Goal: Task Accomplishment & Management: Manage account settings

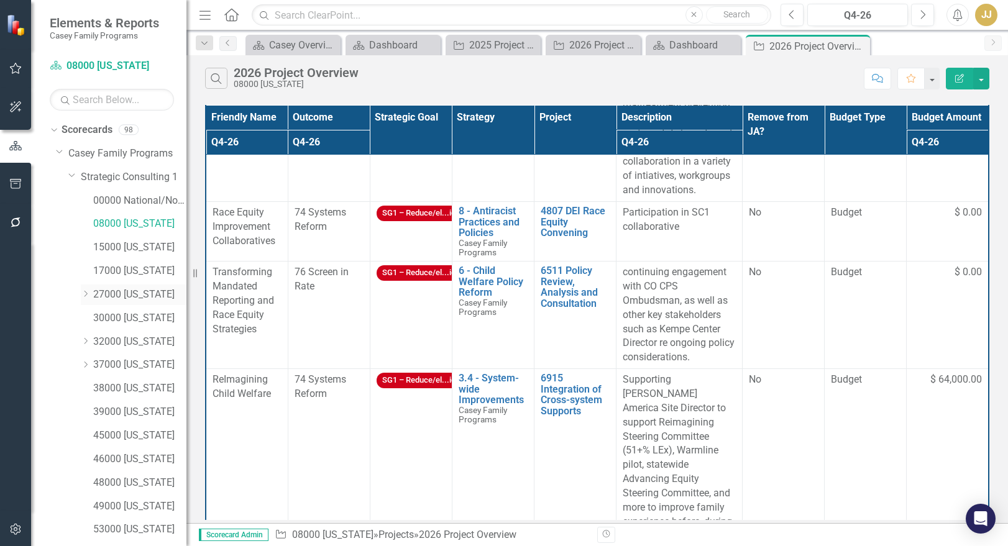
click at [86, 293] on icon at bounding box center [85, 294] width 3 height 6
click at [137, 322] on link "27139 [GEOGRAPHIC_DATA]" at bounding box center [146, 318] width 81 height 14
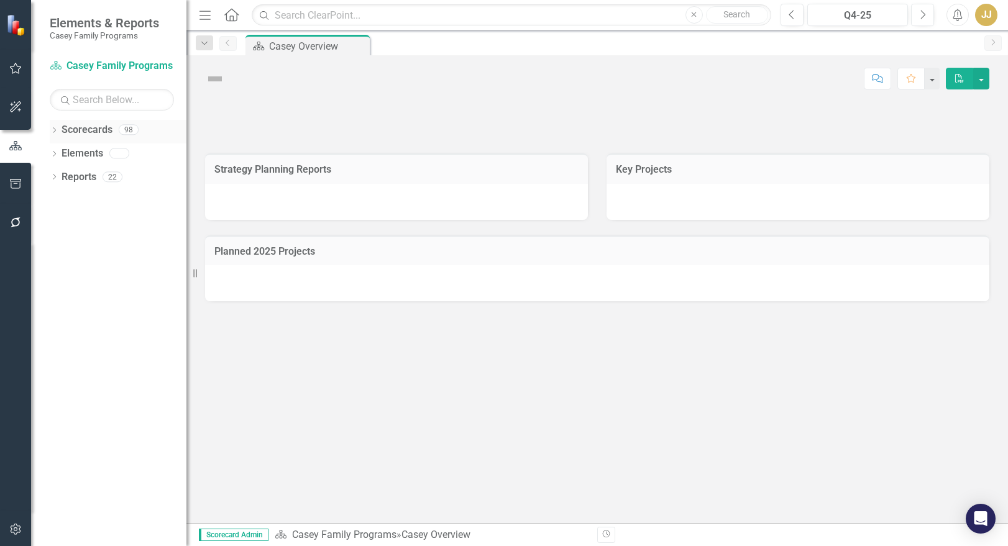
click at [52, 133] on icon "Dropdown" at bounding box center [54, 131] width 9 height 7
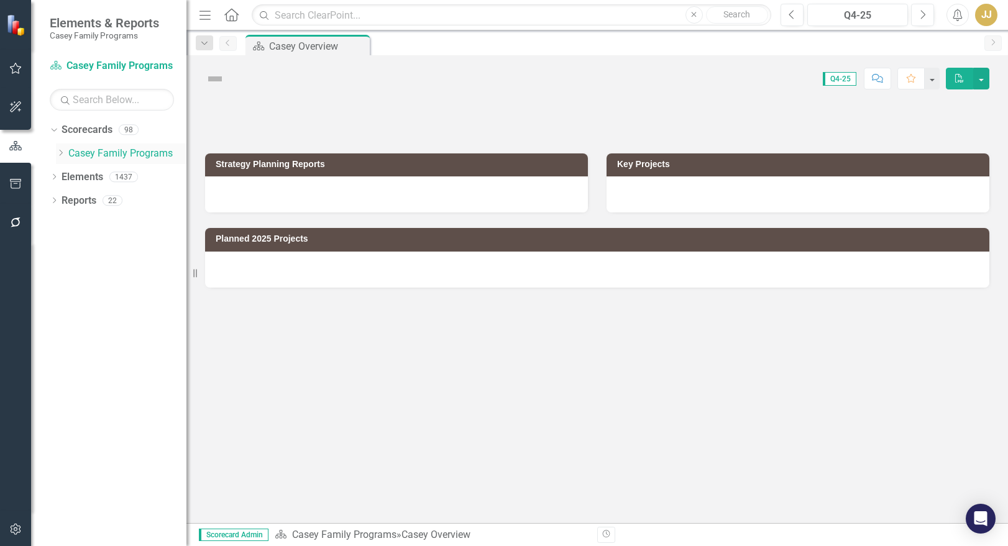
click at [57, 154] on icon "Dropdown" at bounding box center [60, 152] width 9 height 7
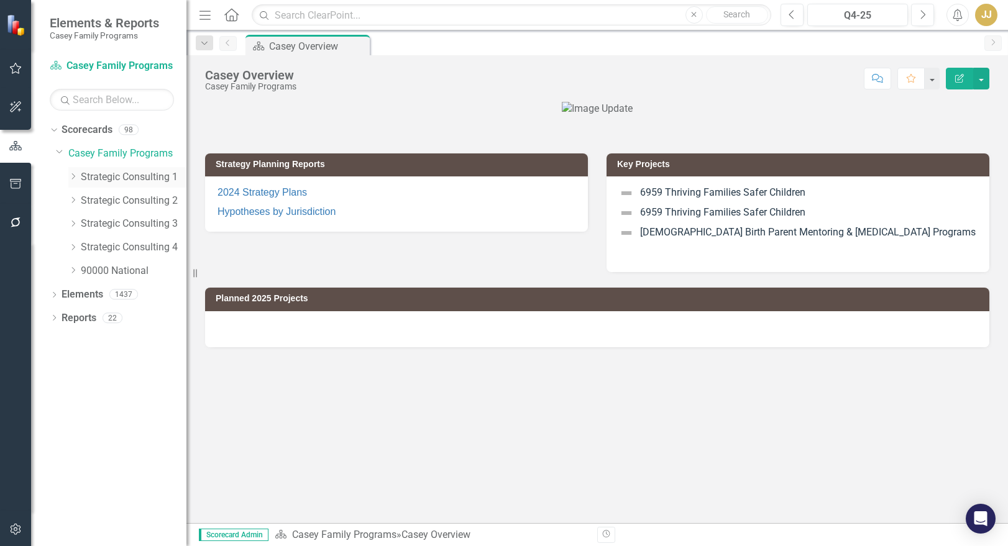
click at [67, 179] on div "Dropdown Strategic Consulting 1" at bounding box center [121, 179] width 130 height 24
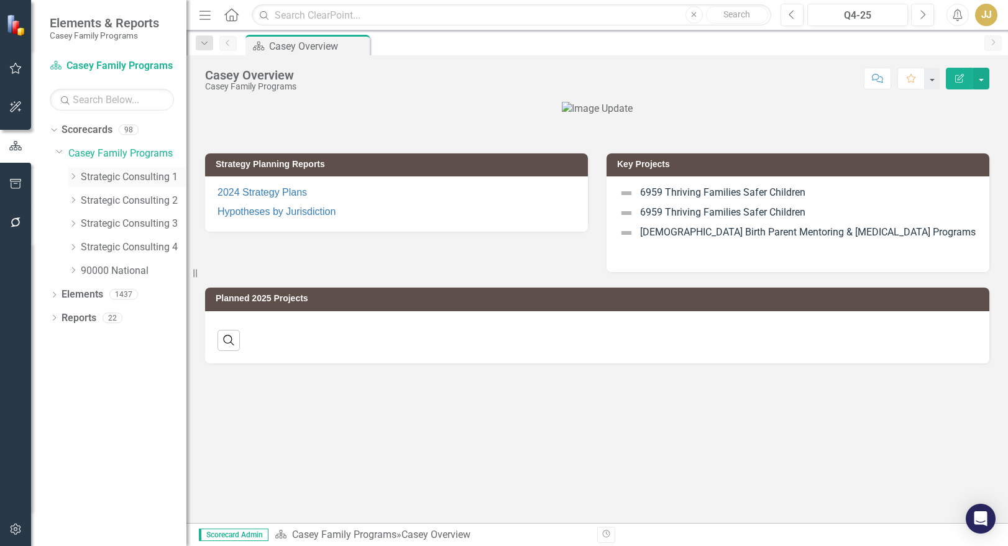
click at [72, 177] on icon "Dropdown" at bounding box center [72, 176] width 9 height 7
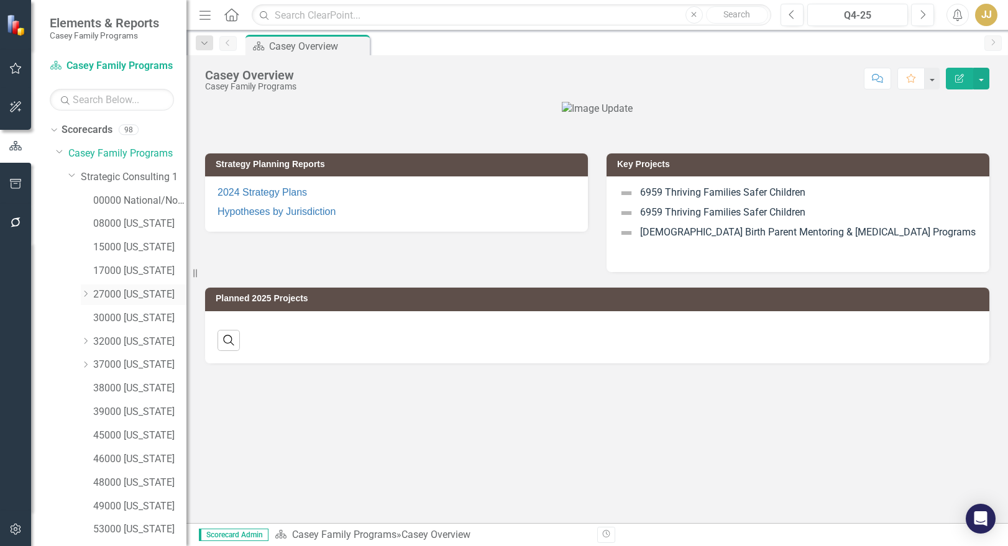
click at [87, 293] on icon "Dropdown" at bounding box center [85, 293] width 9 height 7
click at [155, 316] on link "27139 [GEOGRAPHIC_DATA]" at bounding box center [146, 318] width 81 height 14
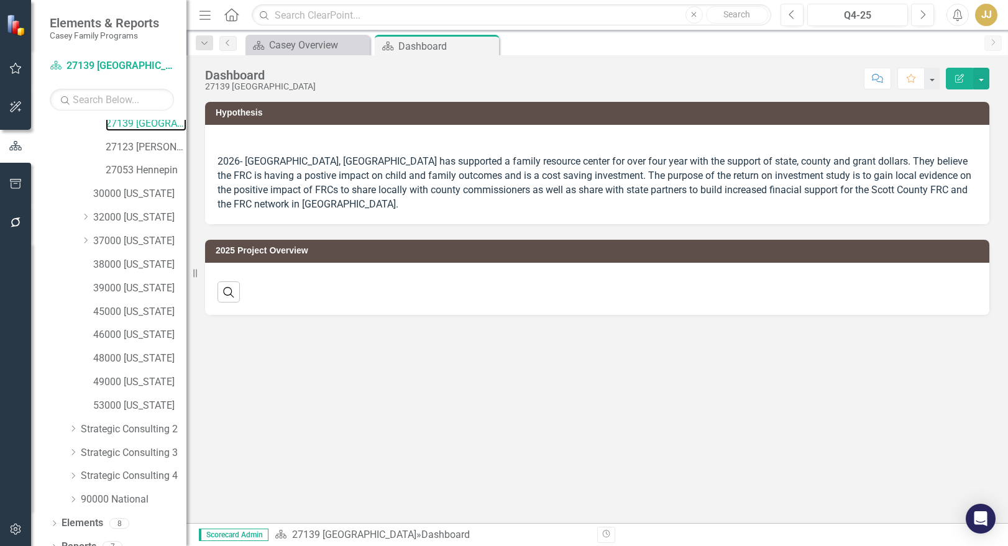
scroll to position [209, 0]
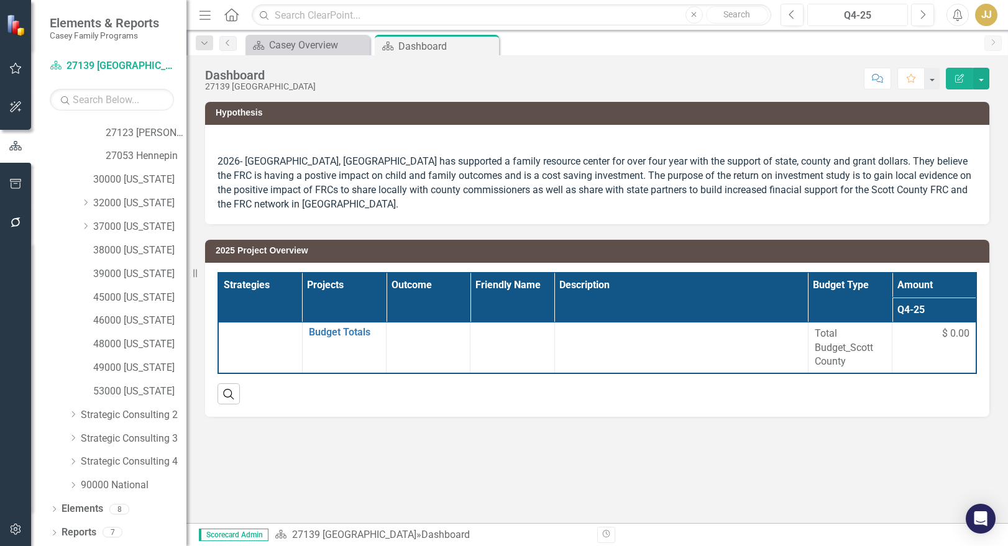
click at [852, 18] on div "Q4-25" at bounding box center [857, 15] width 92 height 15
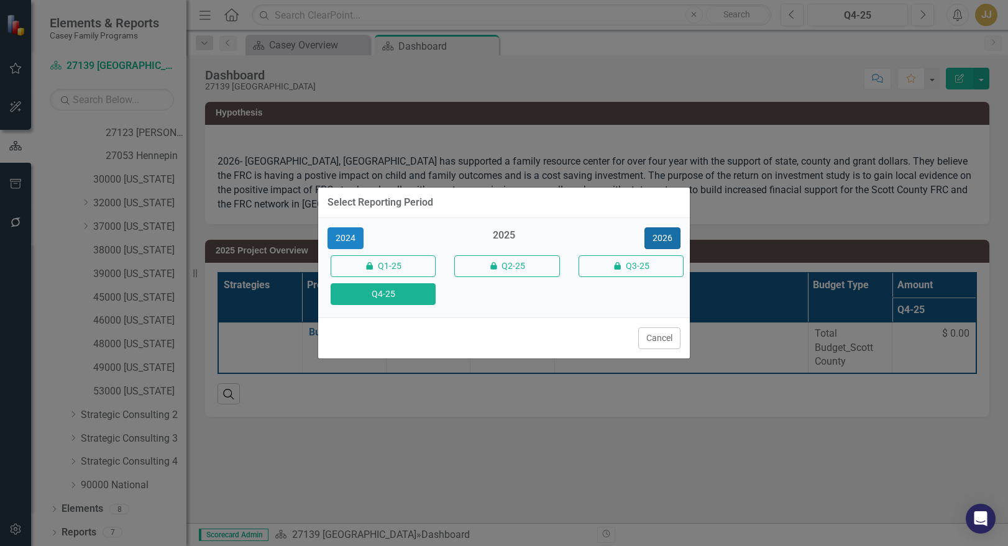
click at [670, 238] on button "2026" at bounding box center [662, 238] width 36 height 22
click at [413, 296] on button "Q4-26" at bounding box center [382, 294] width 105 height 22
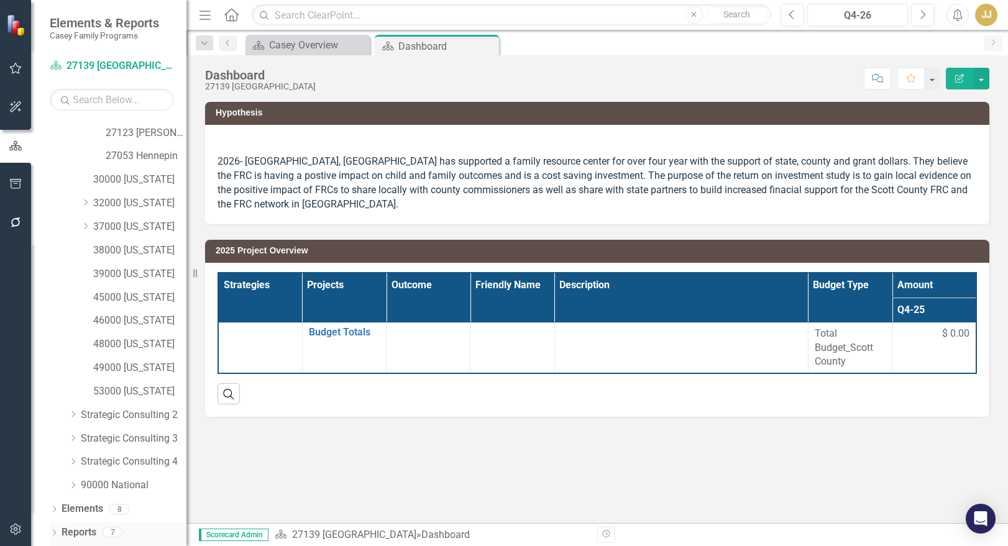
click at [53, 532] on icon "Dropdown" at bounding box center [54, 534] width 9 height 7
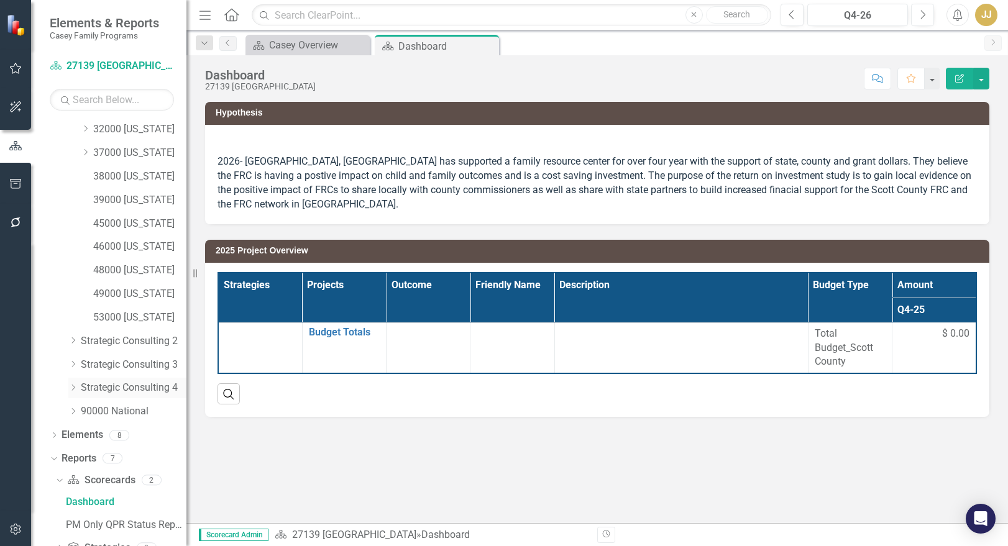
scroll to position [363, 0]
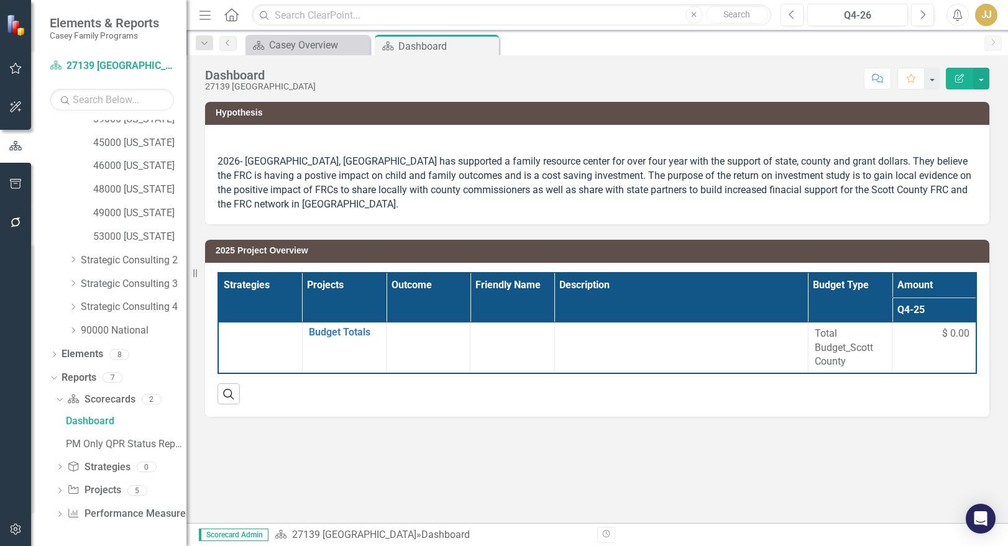
click at [58, 490] on icon "Dropdown" at bounding box center [59, 491] width 9 height 7
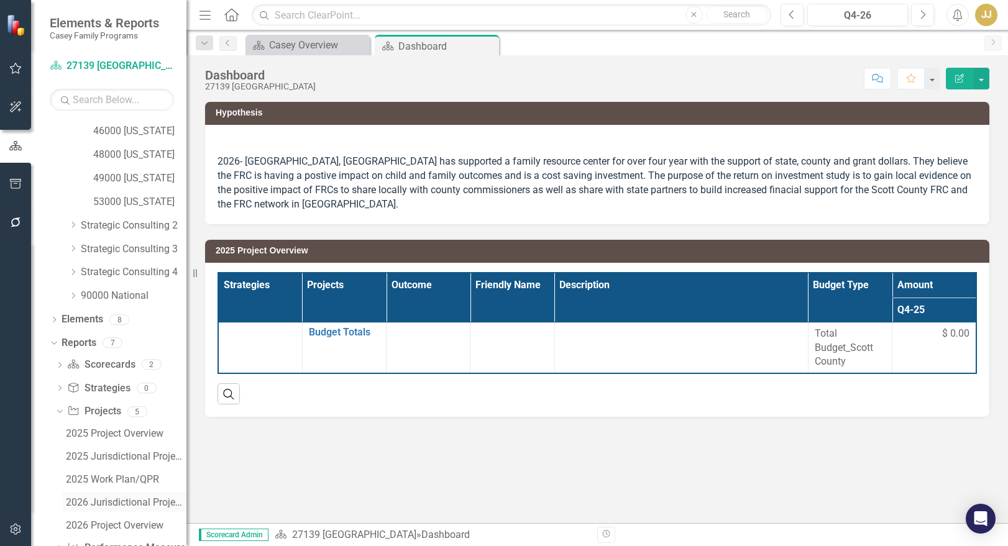
scroll to position [432, 0]
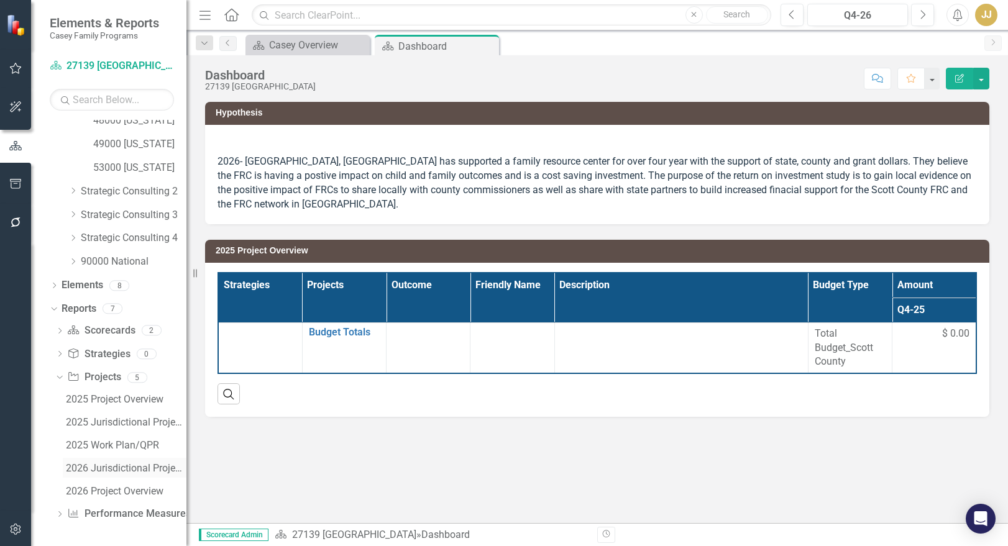
click at [103, 469] on div "2026 Jurisdictional Projects Assessment" at bounding box center [126, 468] width 121 height 11
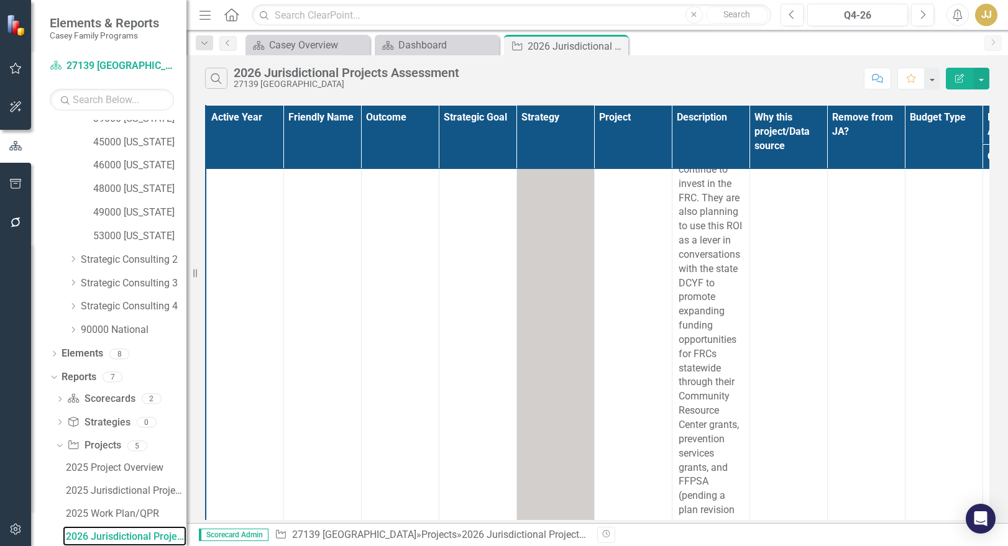
scroll to position [741, 0]
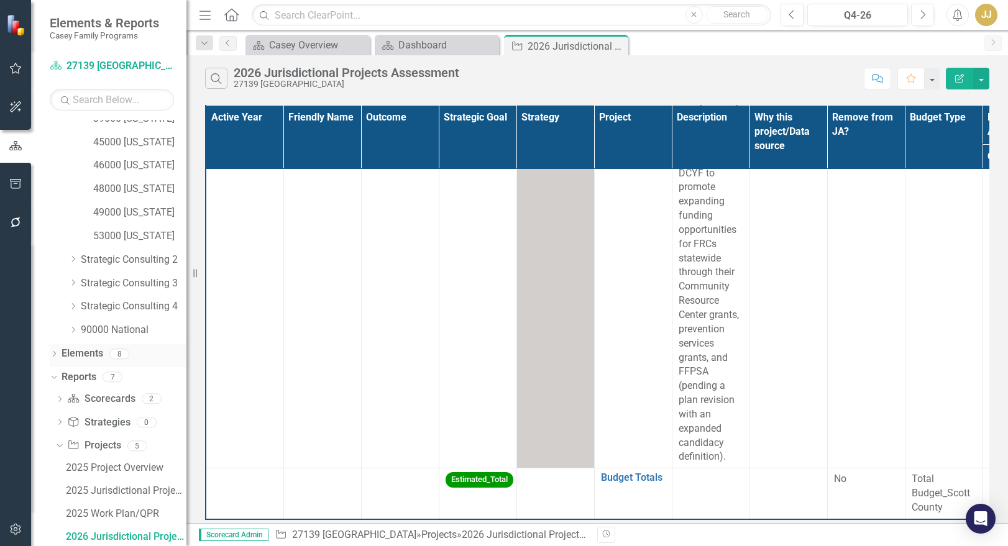
click at [52, 350] on div "Dropdown" at bounding box center [54, 355] width 9 height 11
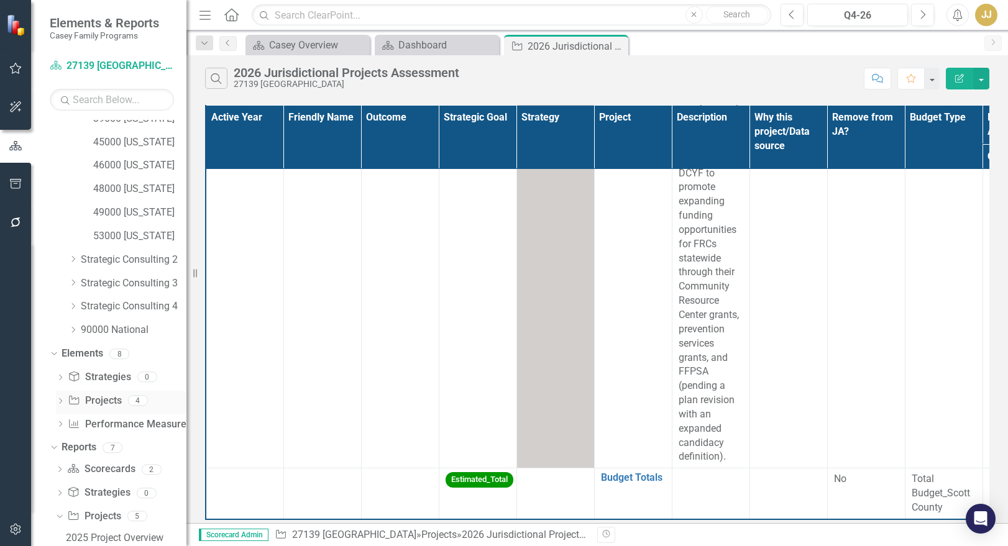
click at [96, 401] on link "Project Projects" at bounding box center [94, 401] width 53 height 14
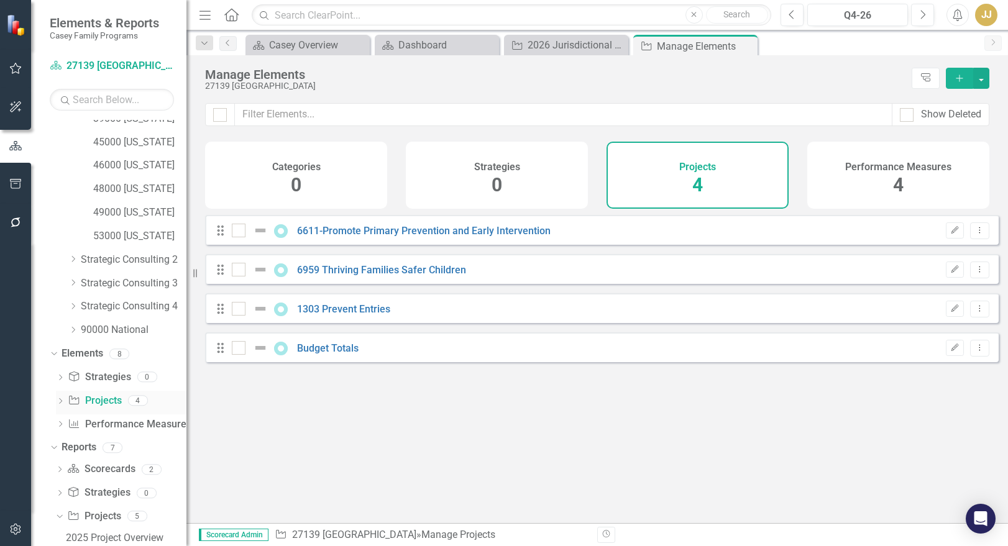
checkbox input "false"
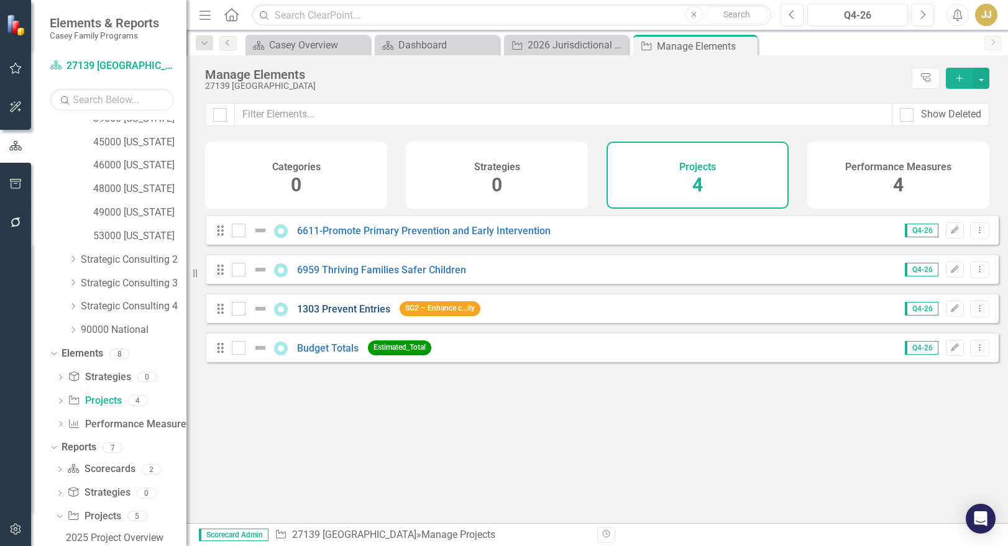
click at [350, 315] on link "1303 Prevent Entries" at bounding box center [343, 309] width 93 height 12
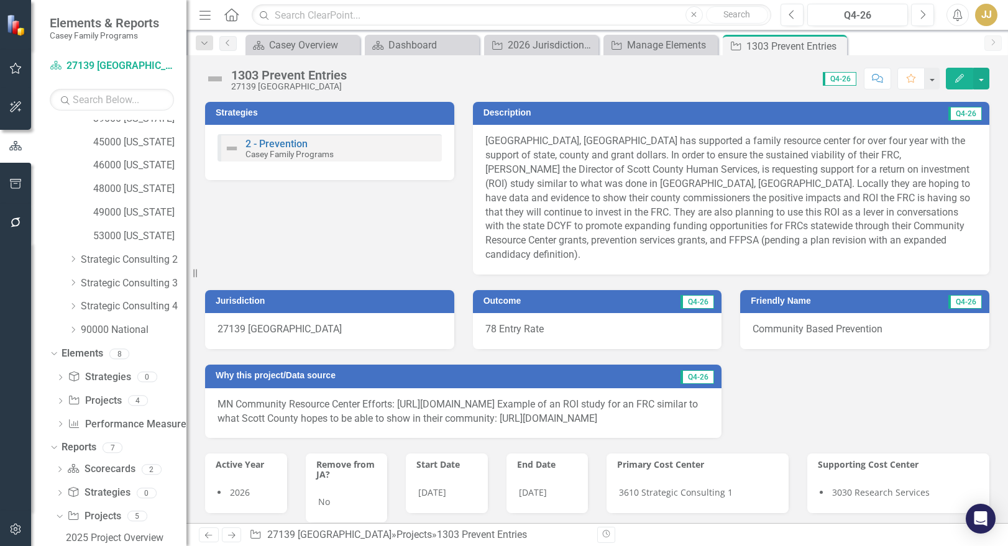
click at [960, 78] on icon "Edit" at bounding box center [959, 78] width 11 height 9
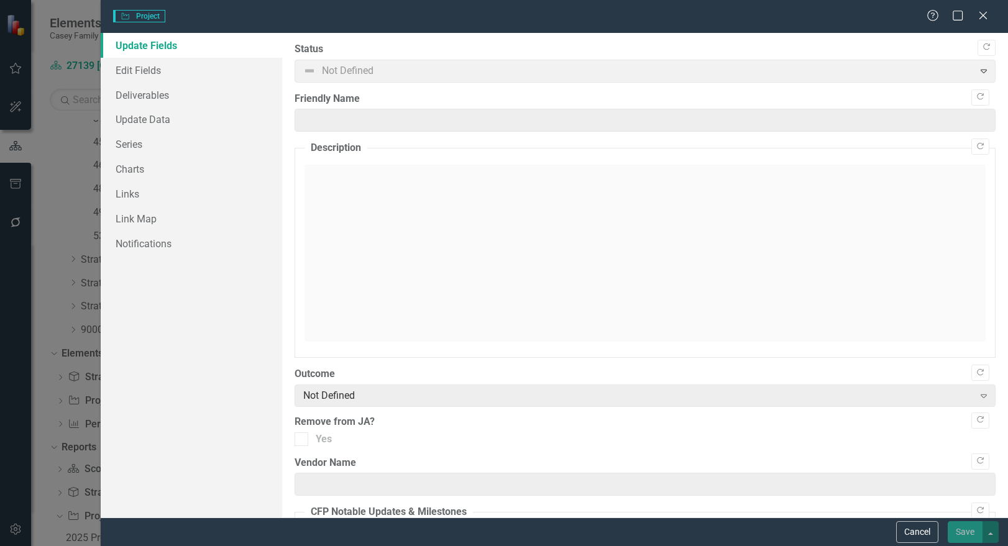
type input "Community Based Prevention"
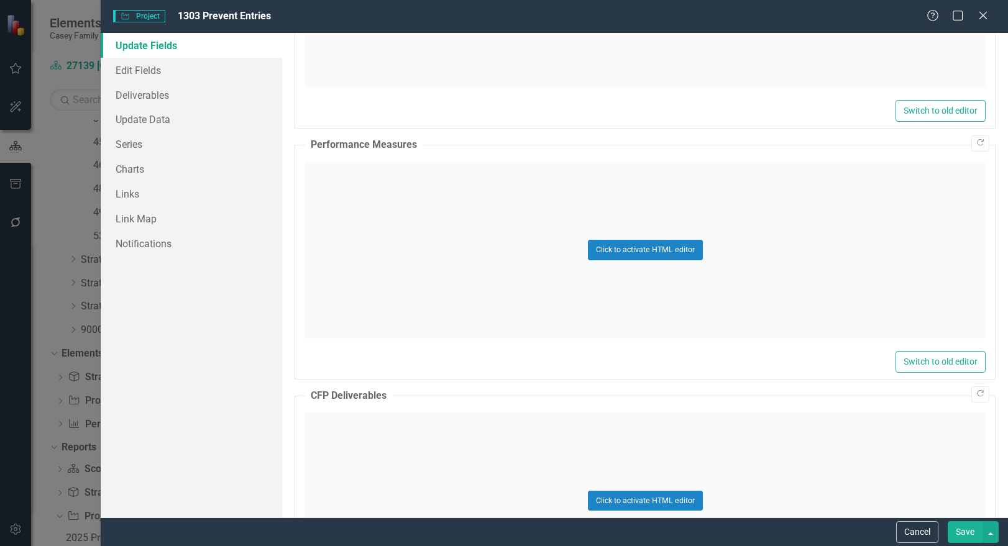
scroll to position [1118, 0]
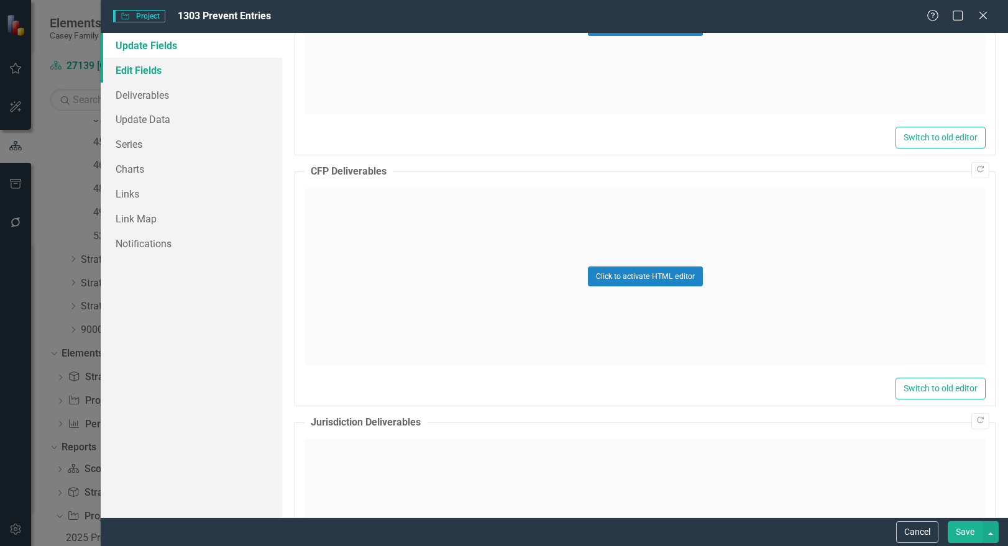
click at [175, 60] on link "Edit Fields" at bounding box center [191, 70] width 181 height 25
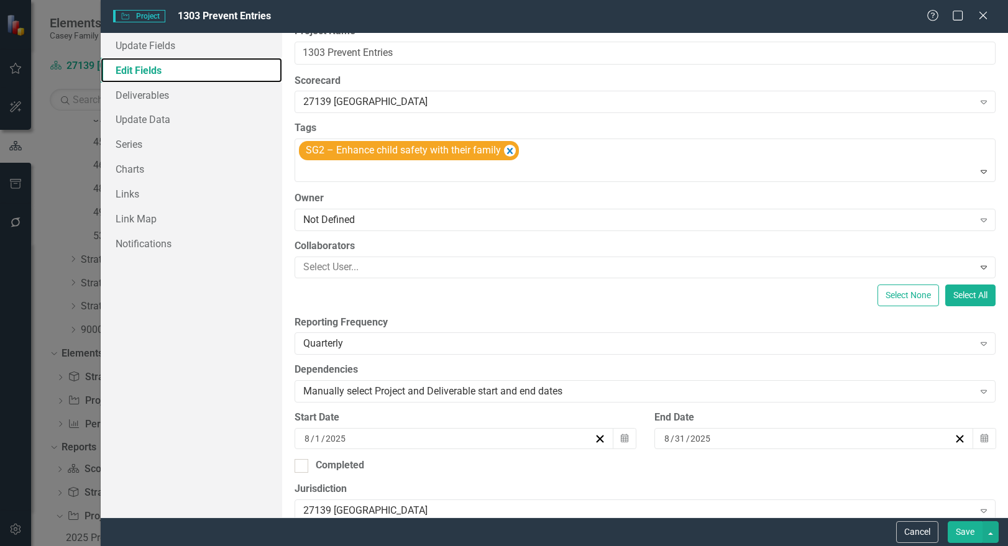
scroll to position [0, 0]
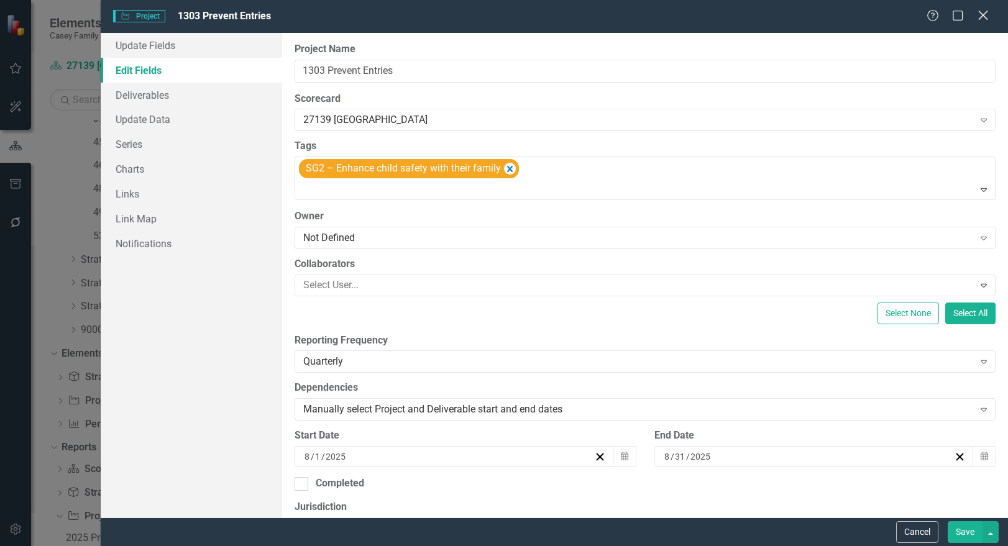
click at [986, 16] on icon "Close" at bounding box center [983, 15] width 16 height 12
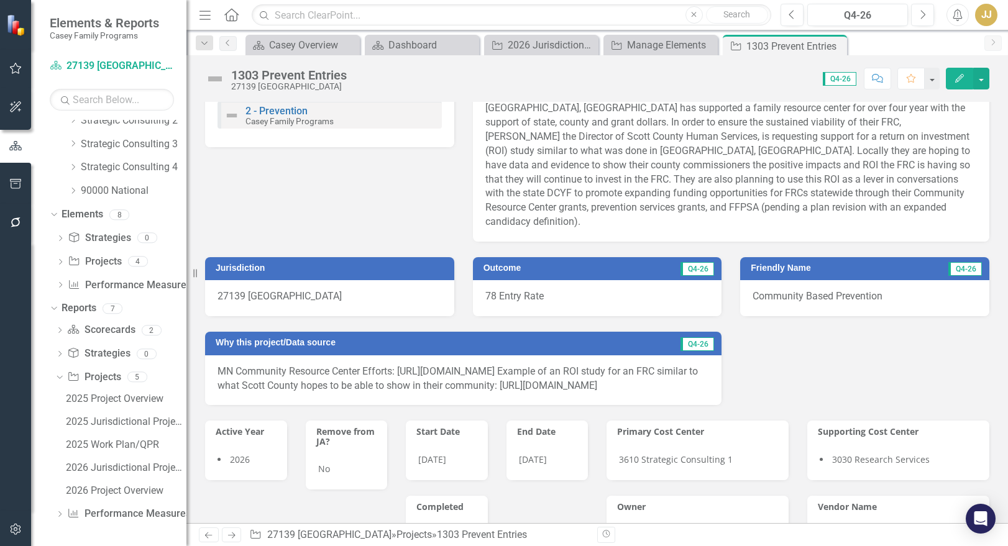
scroll to position [62, 0]
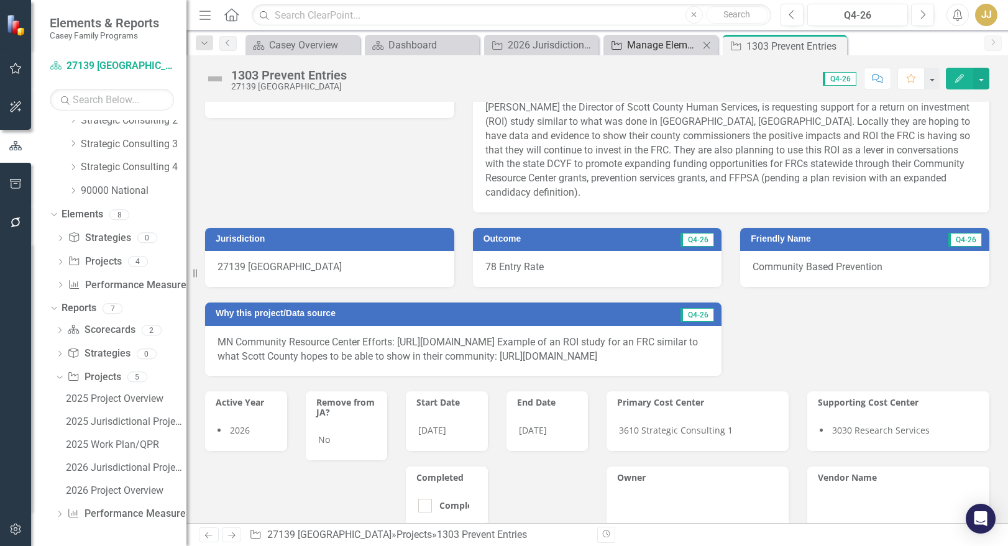
click at [673, 45] on div "Manage Elements" at bounding box center [663, 45] width 72 height 16
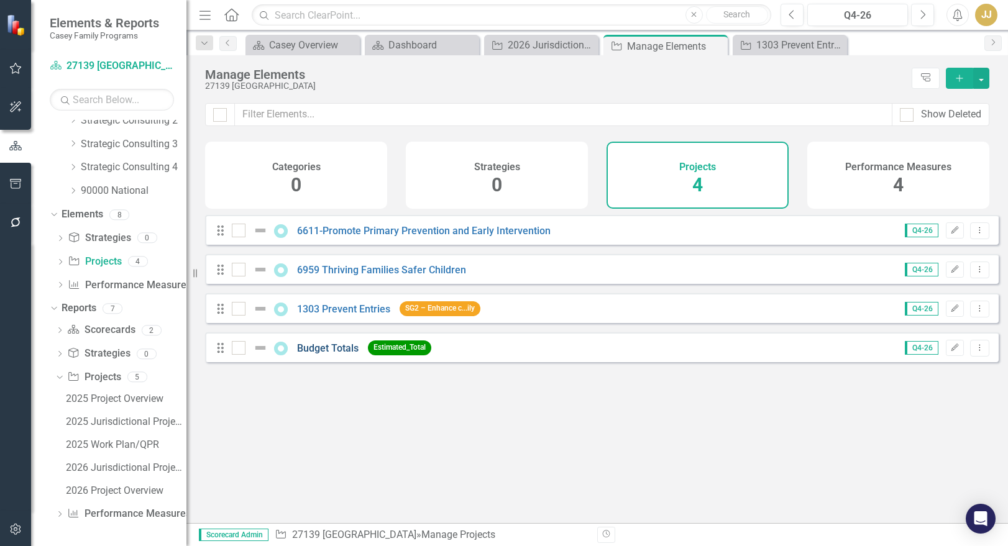
click at [337, 354] on link "Budget Totals" at bounding box center [328, 348] width 62 height 12
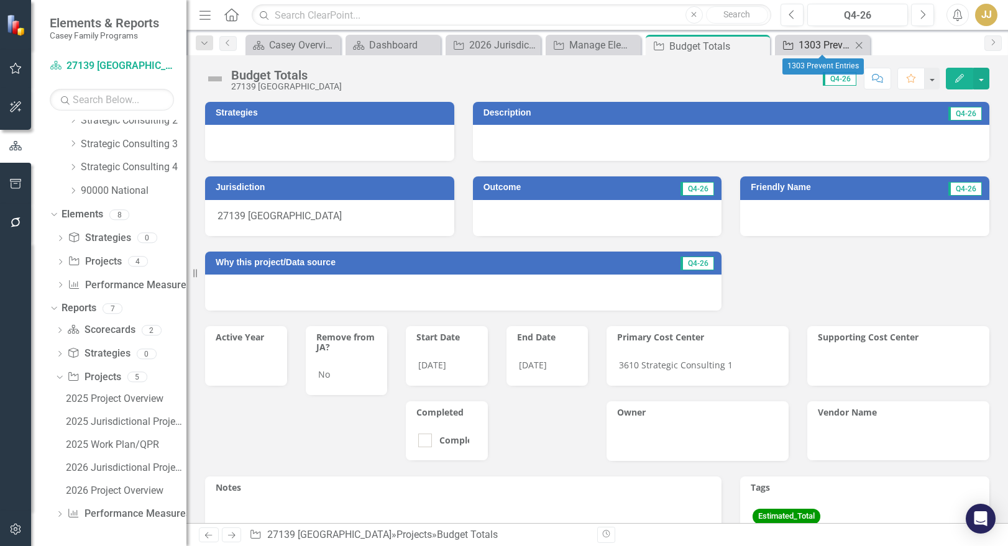
click at [819, 40] on div "1303 Prevent Entries" at bounding box center [824, 45] width 53 height 16
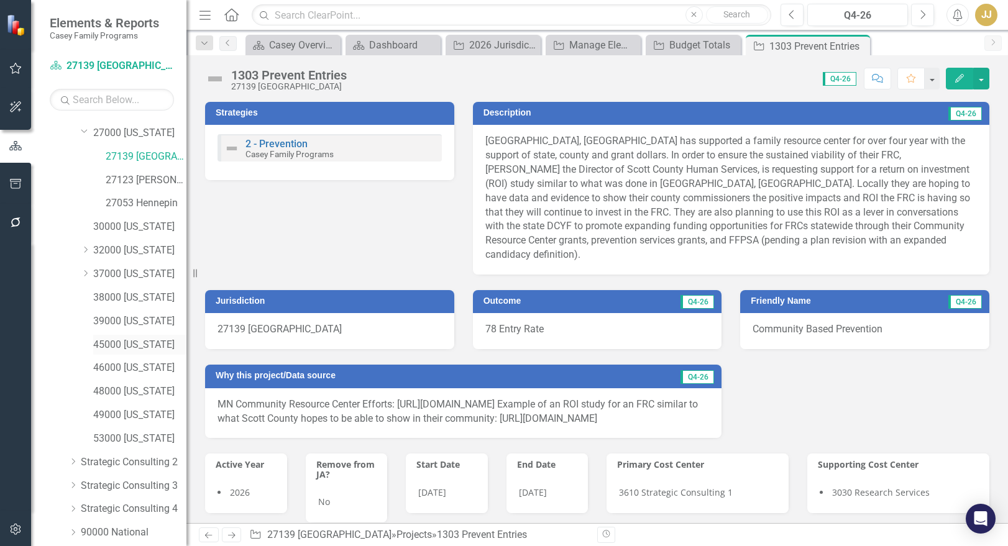
scroll to position [6, 0]
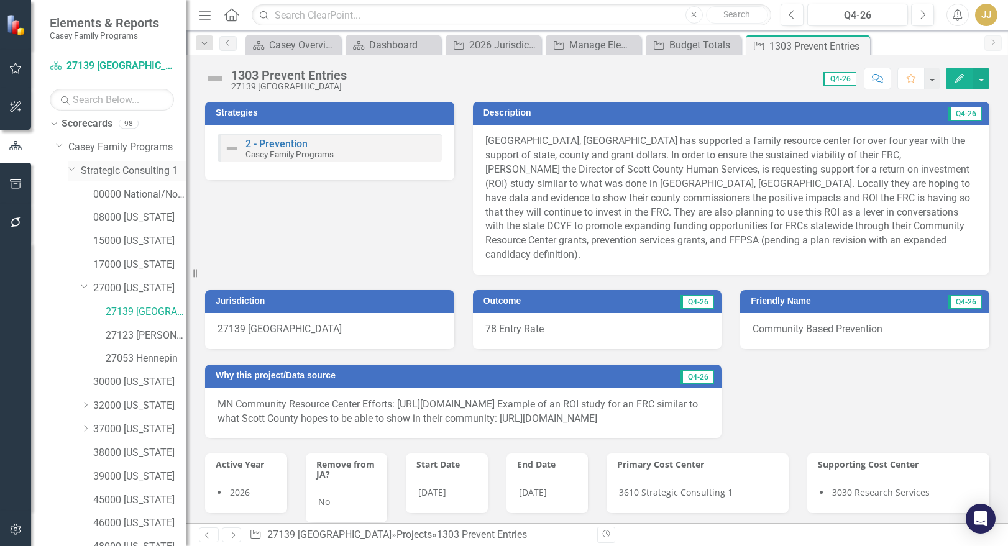
click at [140, 171] on link "Strategic Consulting 1" at bounding box center [134, 171] width 106 height 14
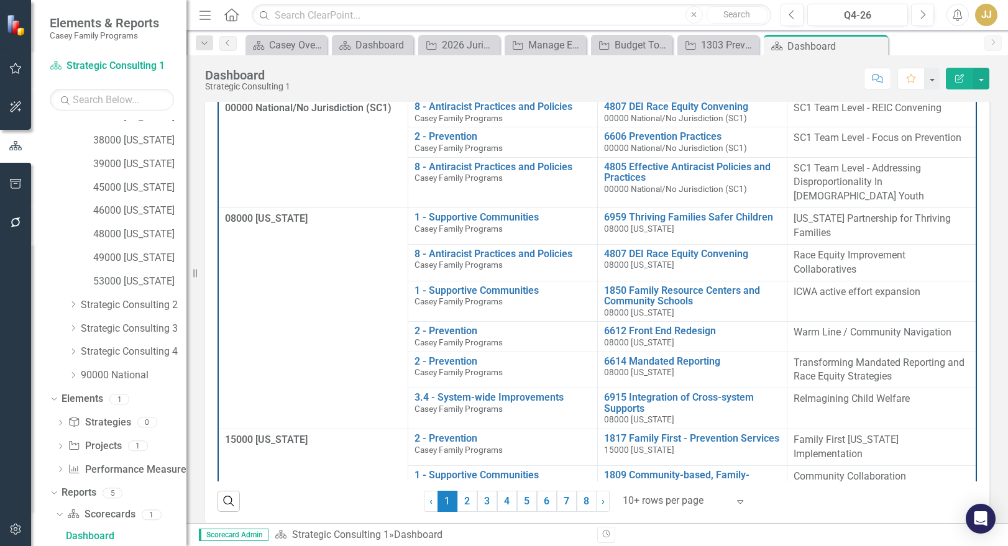
scroll to position [278, 0]
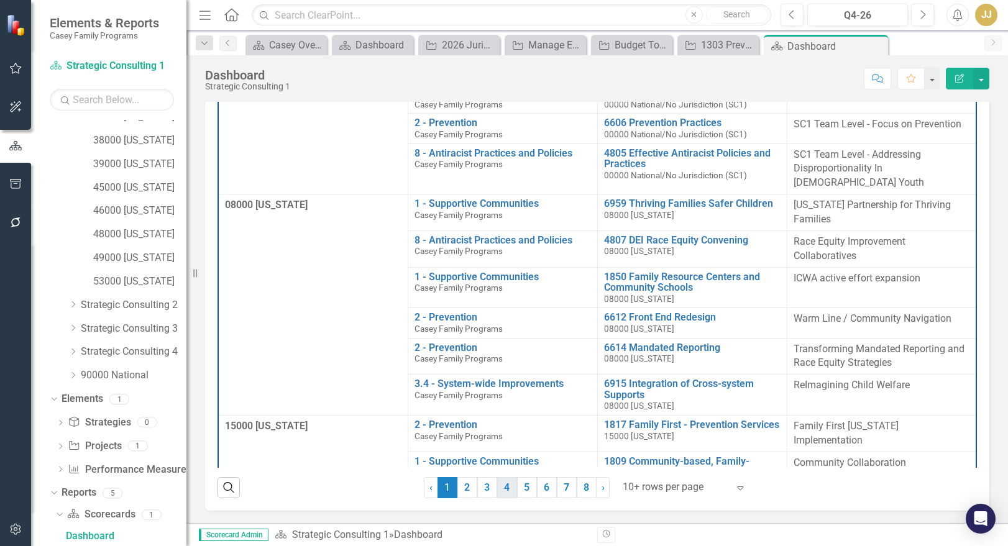
click at [507, 493] on link "4" at bounding box center [507, 487] width 20 height 21
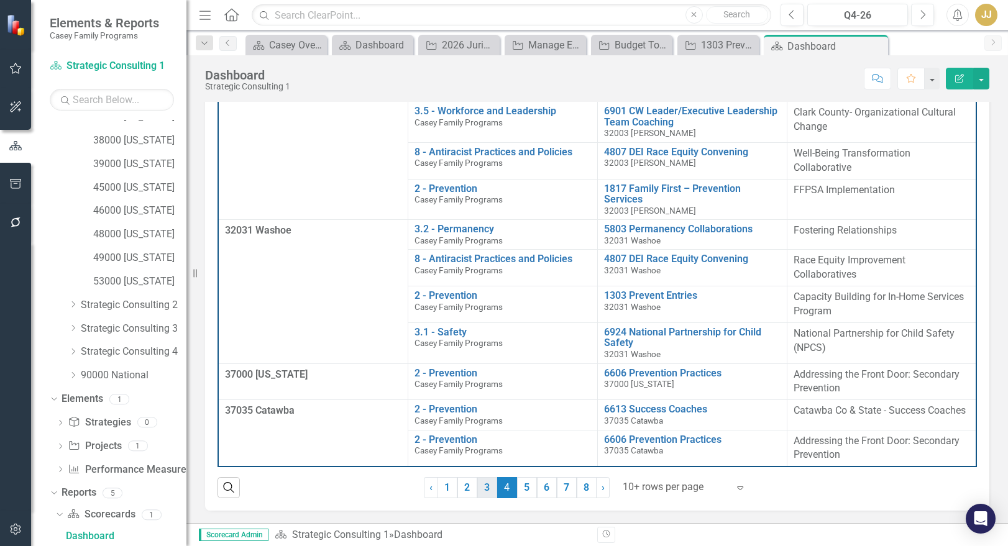
click at [477, 486] on link "3" at bounding box center [487, 487] width 20 height 21
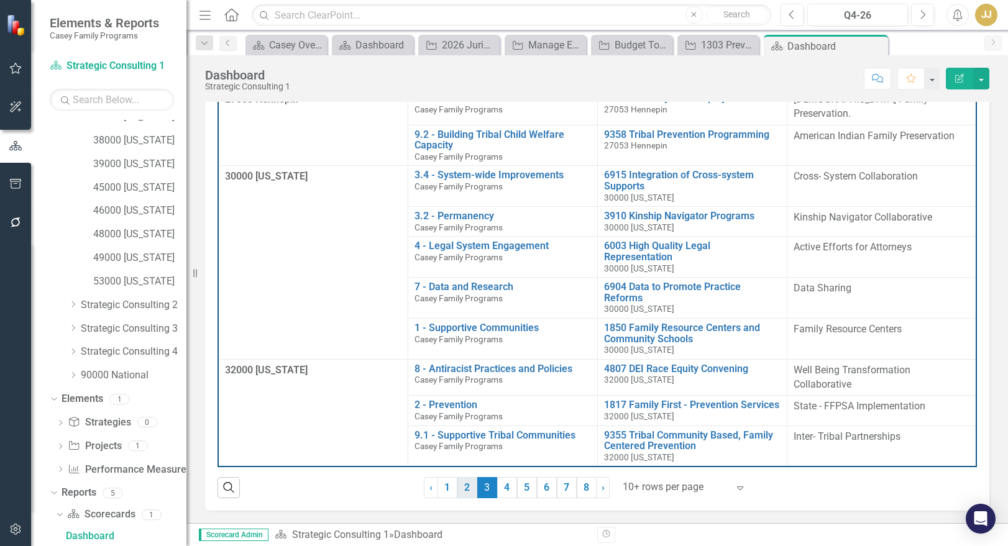
click at [467, 487] on link "2" at bounding box center [467, 487] width 20 height 21
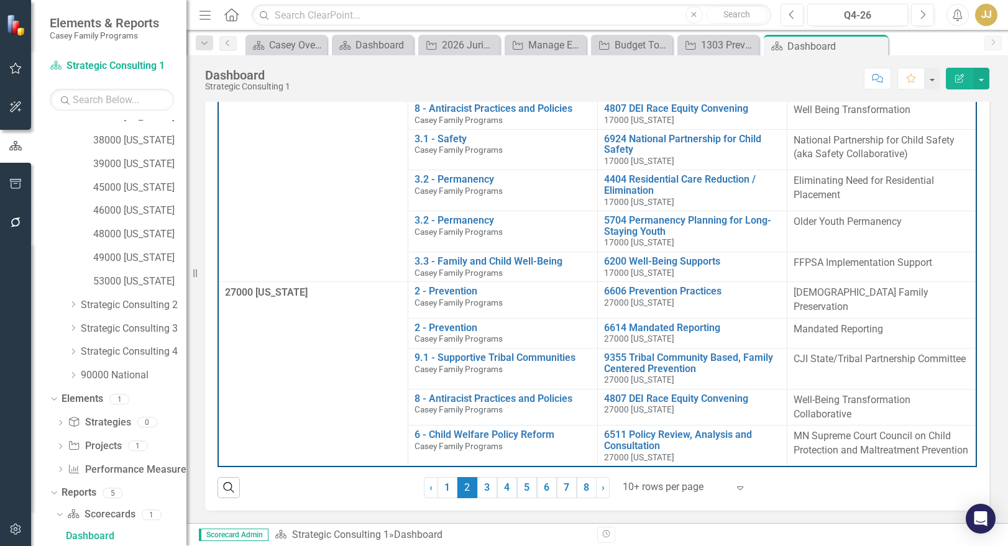
scroll to position [108, 0]
click at [484, 491] on link "3" at bounding box center [487, 487] width 20 height 21
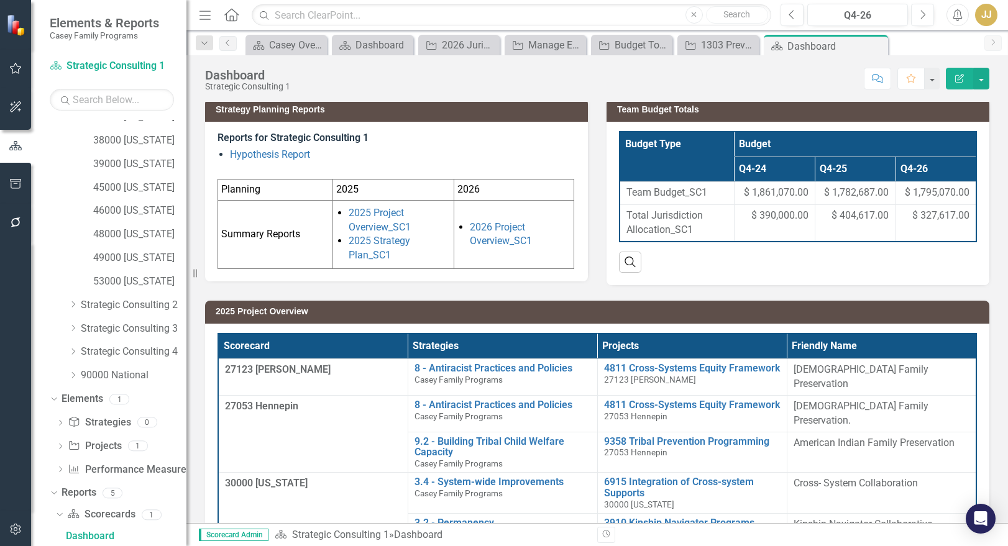
scroll to position [0, 0]
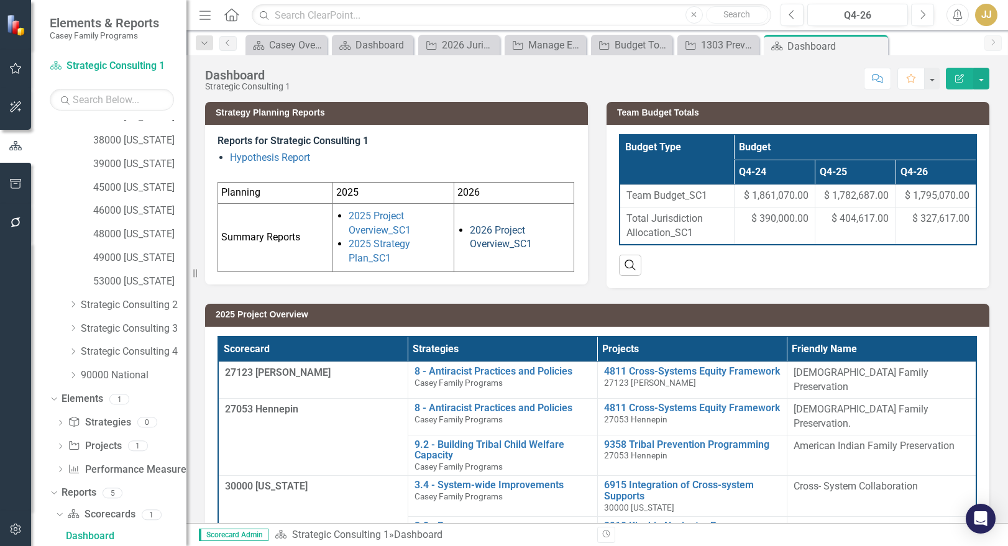
click at [496, 240] on link "2026 Project Overview_SC1" at bounding box center [501, 237] width 62 height 26
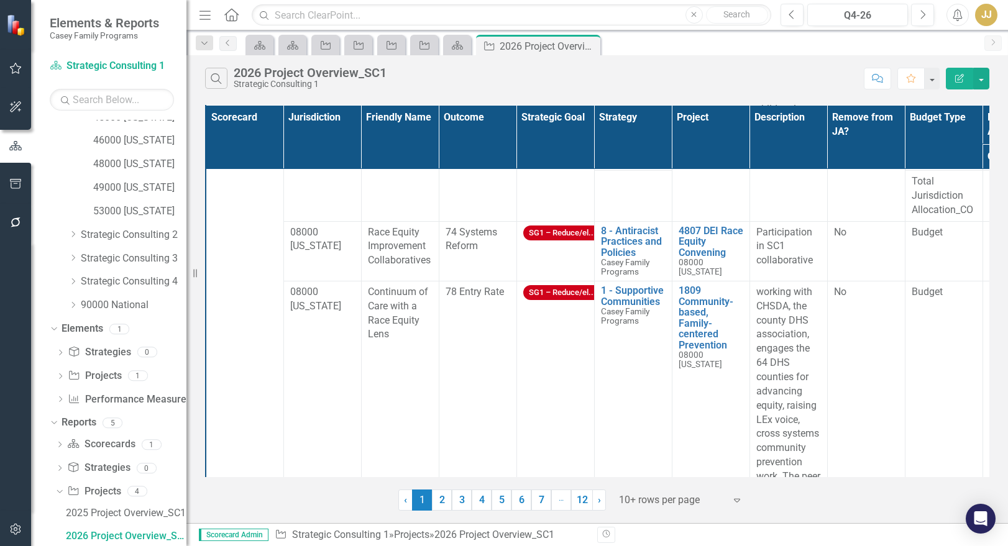
scroll to position [621, 0]
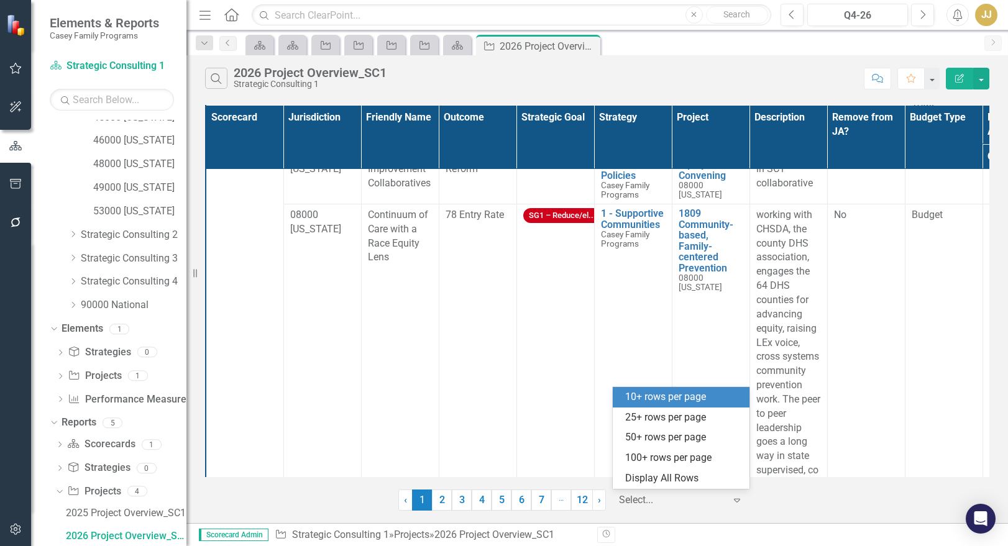
click at [672, 492] on div at bounding box center [672, 500] width 106 height 17
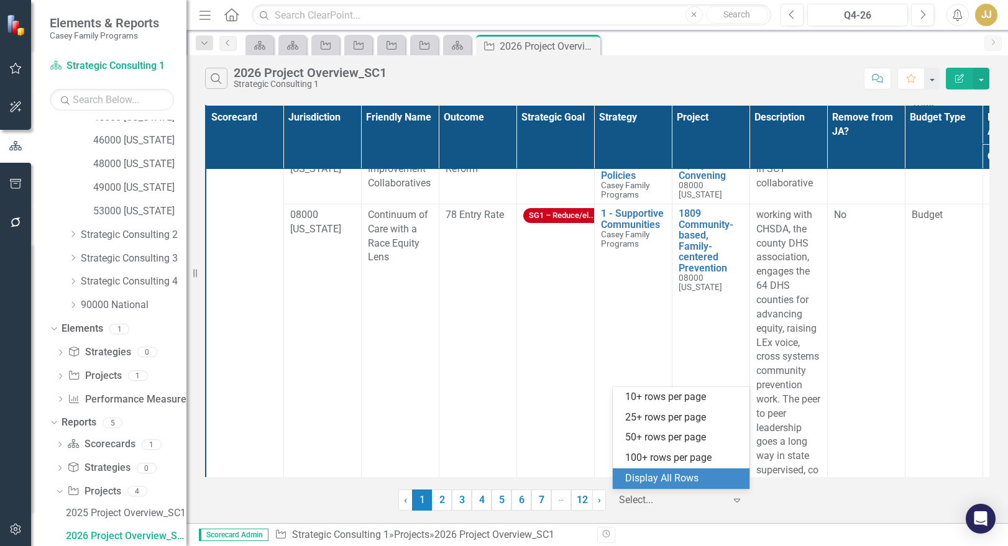
click at [681, 475] on div "Display All Rows" at bounding box center [683, 479] width 117 height 14
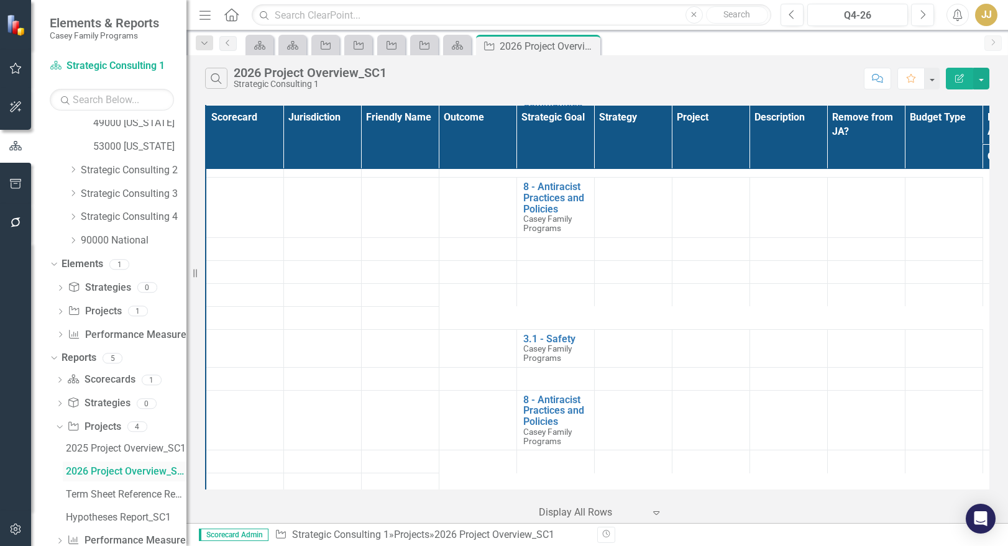
scroll to position [480, 0]
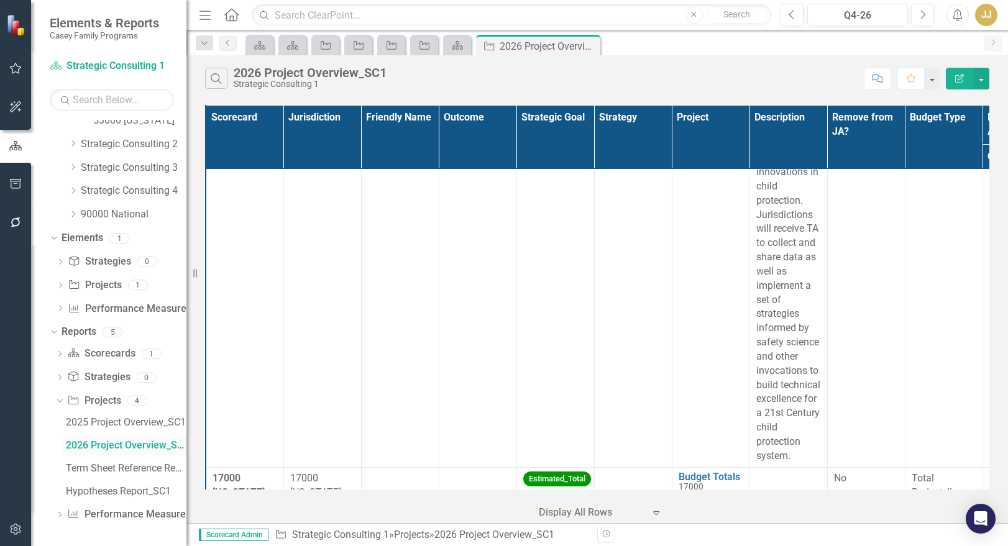
click at [140, 439] on link "2026 Project Overview_SC1" at bounding box center [125, 445] width 124 height 20
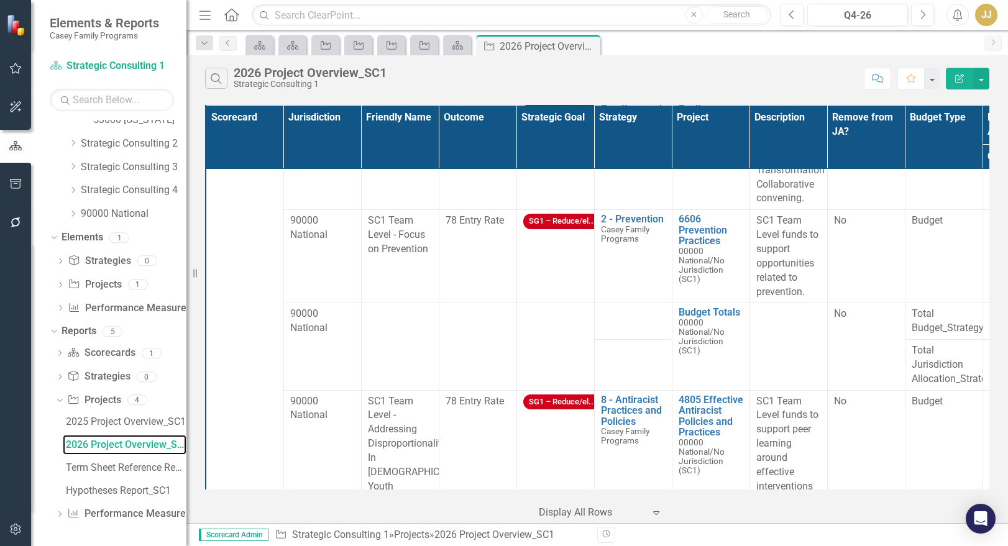
scroll to position [0, 0]
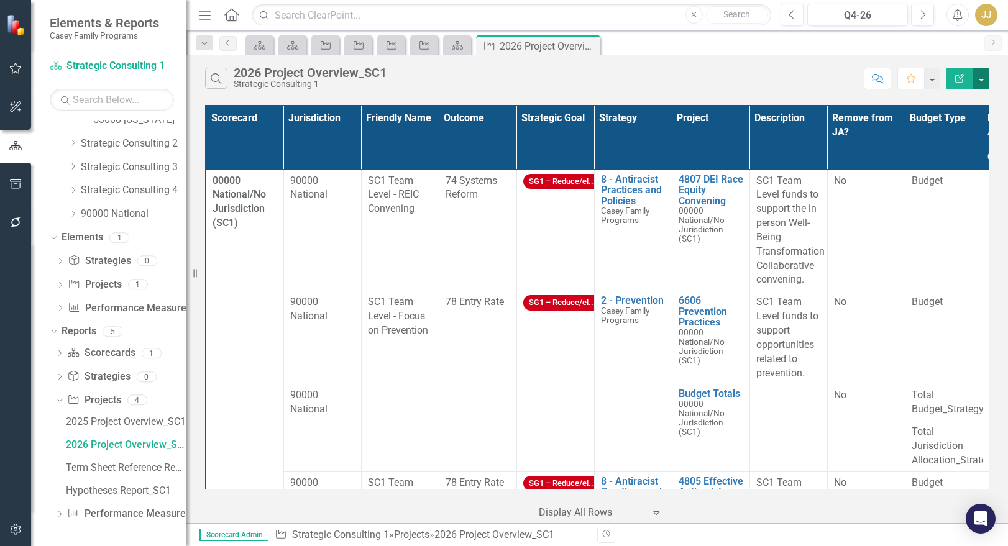
click at [983, 70] on button "button" at bounding box center [981, 79] width 16 height 22
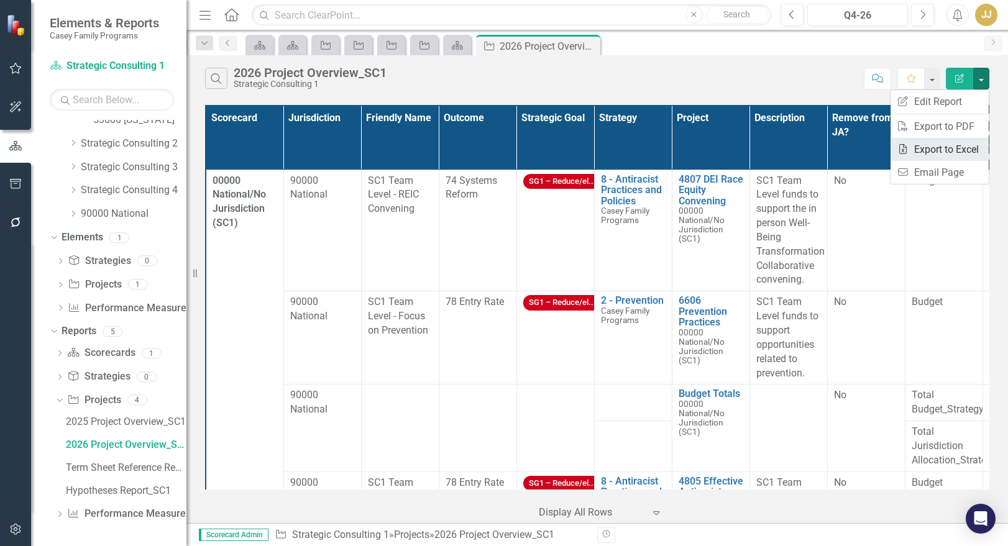
click at [957, 144] on link "Excel Export to Excel" at bounding box center [939, 149] width 98 height 23
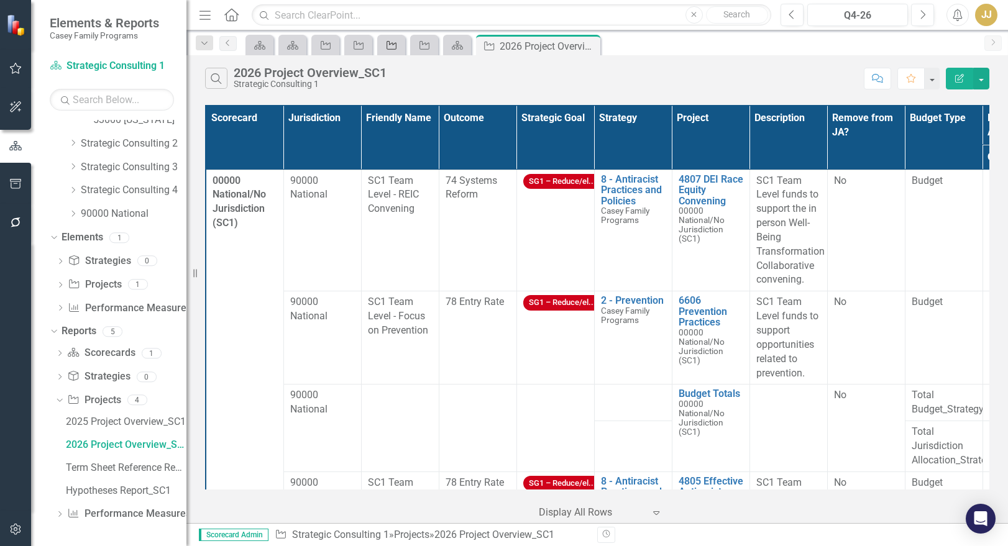
click at [390, 46] on icon "Project" at bounding box center [391, 45] width 12 height 10
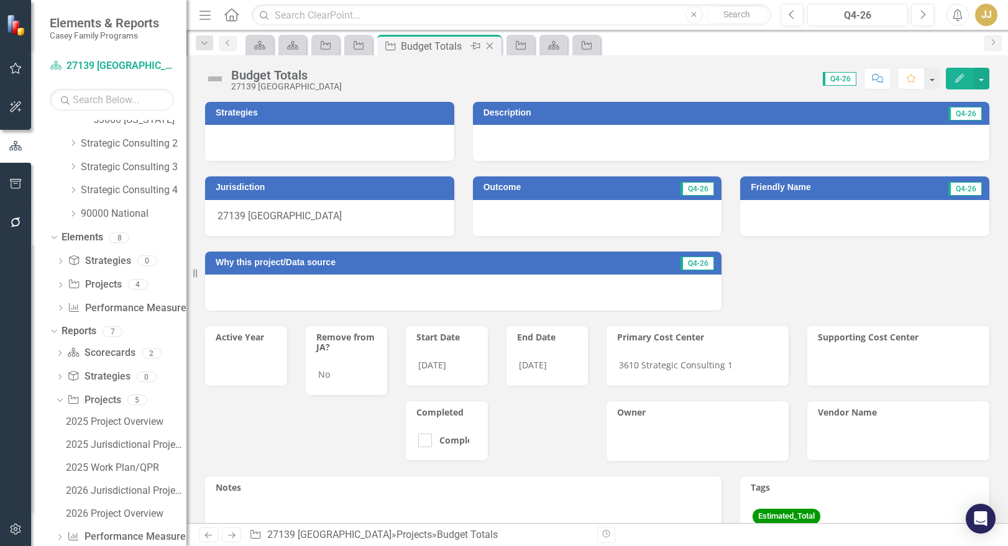
click at [489, 46] on icon "Close" at bounding box center [489, 46] width 12 height 10
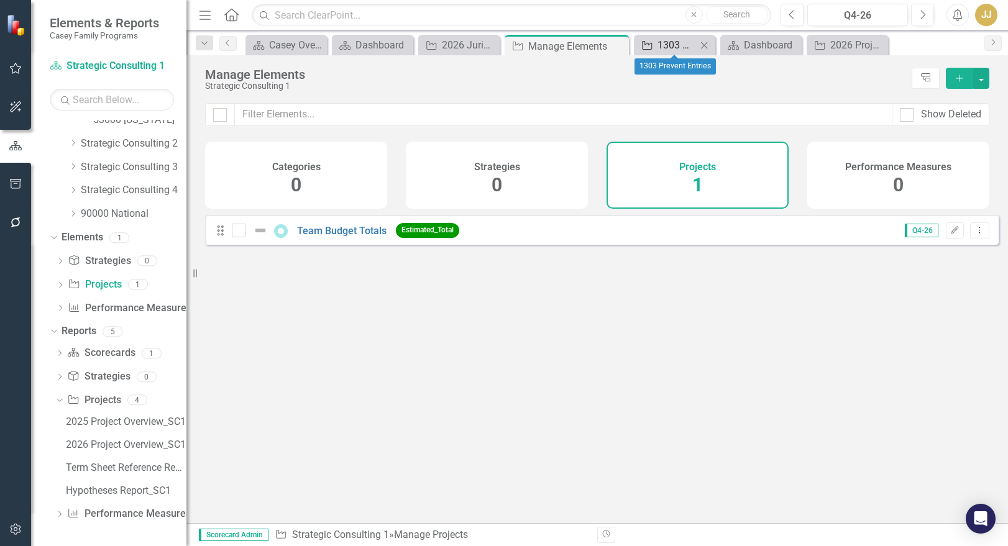
click at [663, 44] on div "1303 Prevent Entries" at bounding box center [676, 45] width 39 height 16
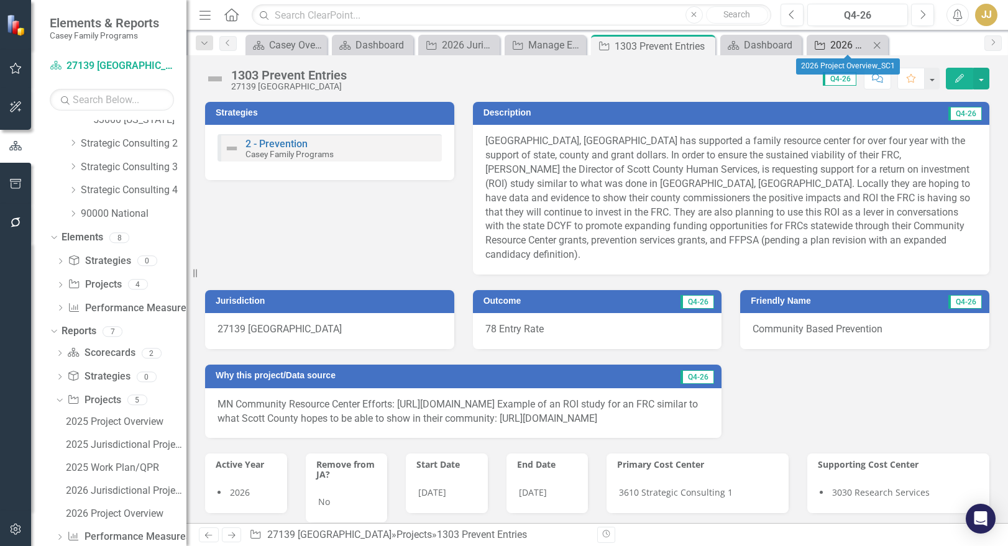
click at [856, 46] on div "2026 Project Overview_SC1" at bounding box center [849, 45] width 39 height 16
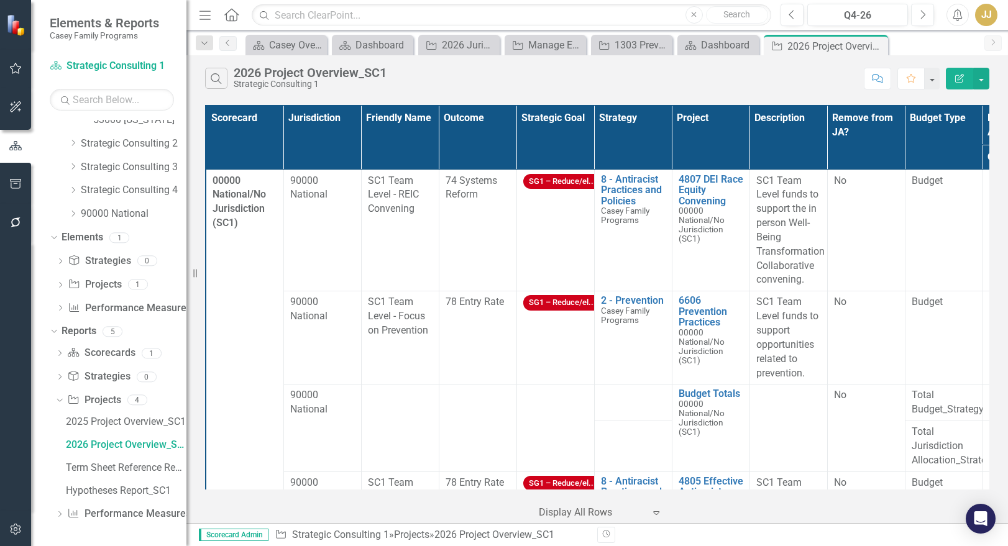
scroll to position [389, 0]
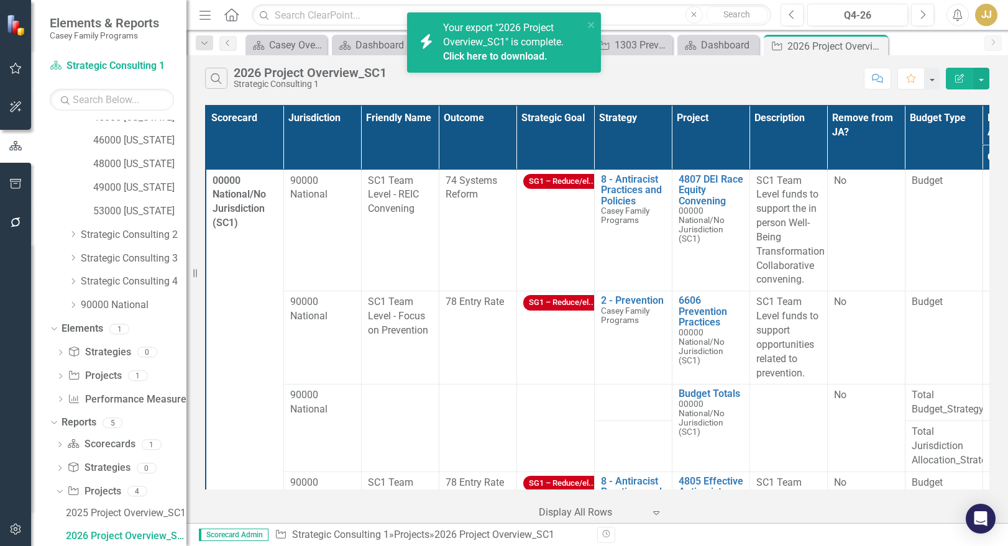
click at [526, 52] on link "Click here to download." at bounding box center [495, 56] width 104 height 12
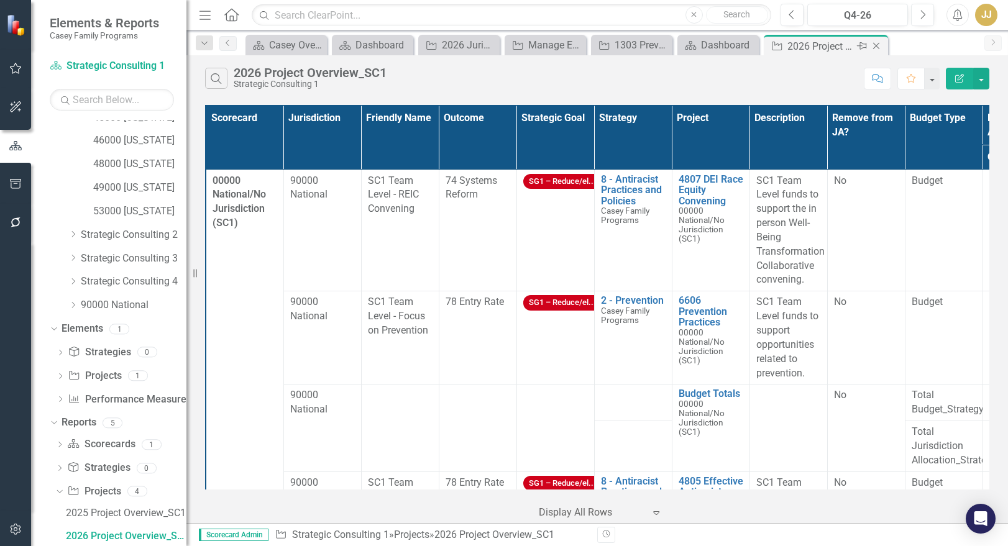
click at [878, 44] on icon at bounding box center [876, 46] width 7 height 7
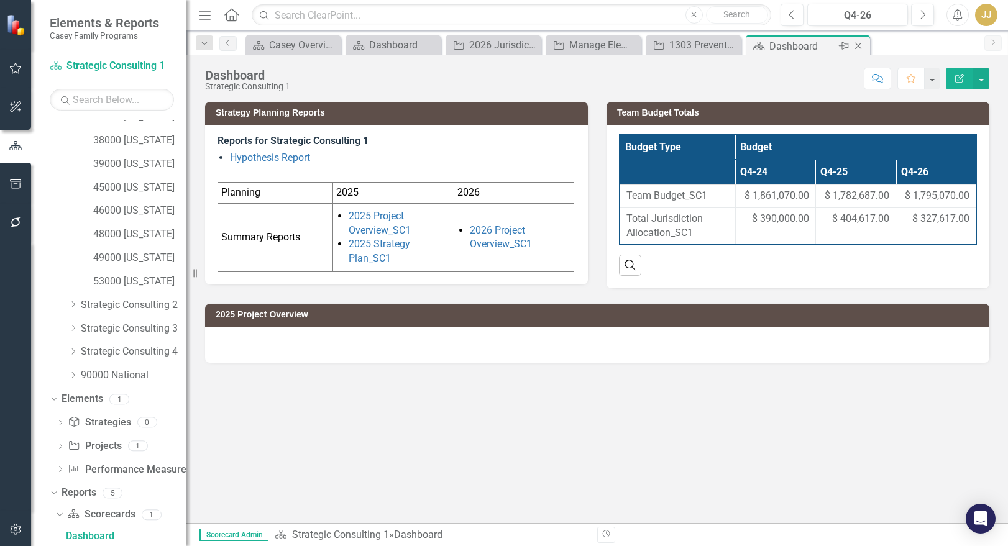
click at [863, 46] on icon "Close" at bounding box center [858, 46] width 12 height 10
